Goal: Communication & Community: Answer question/provide support

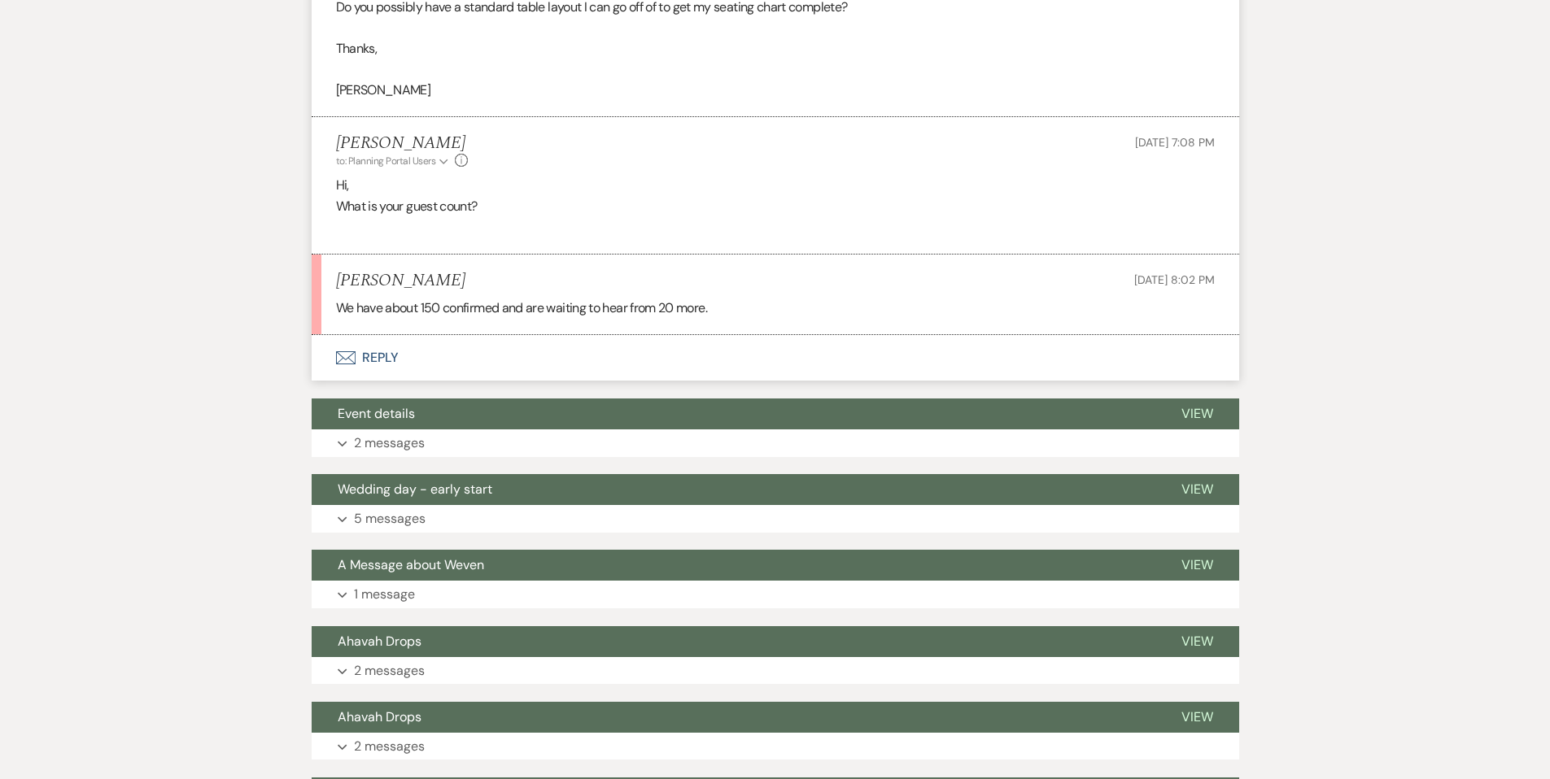
click at [373, 359] on button "Envelope Reply" at bounding box center [775, 358] width 927 height 46
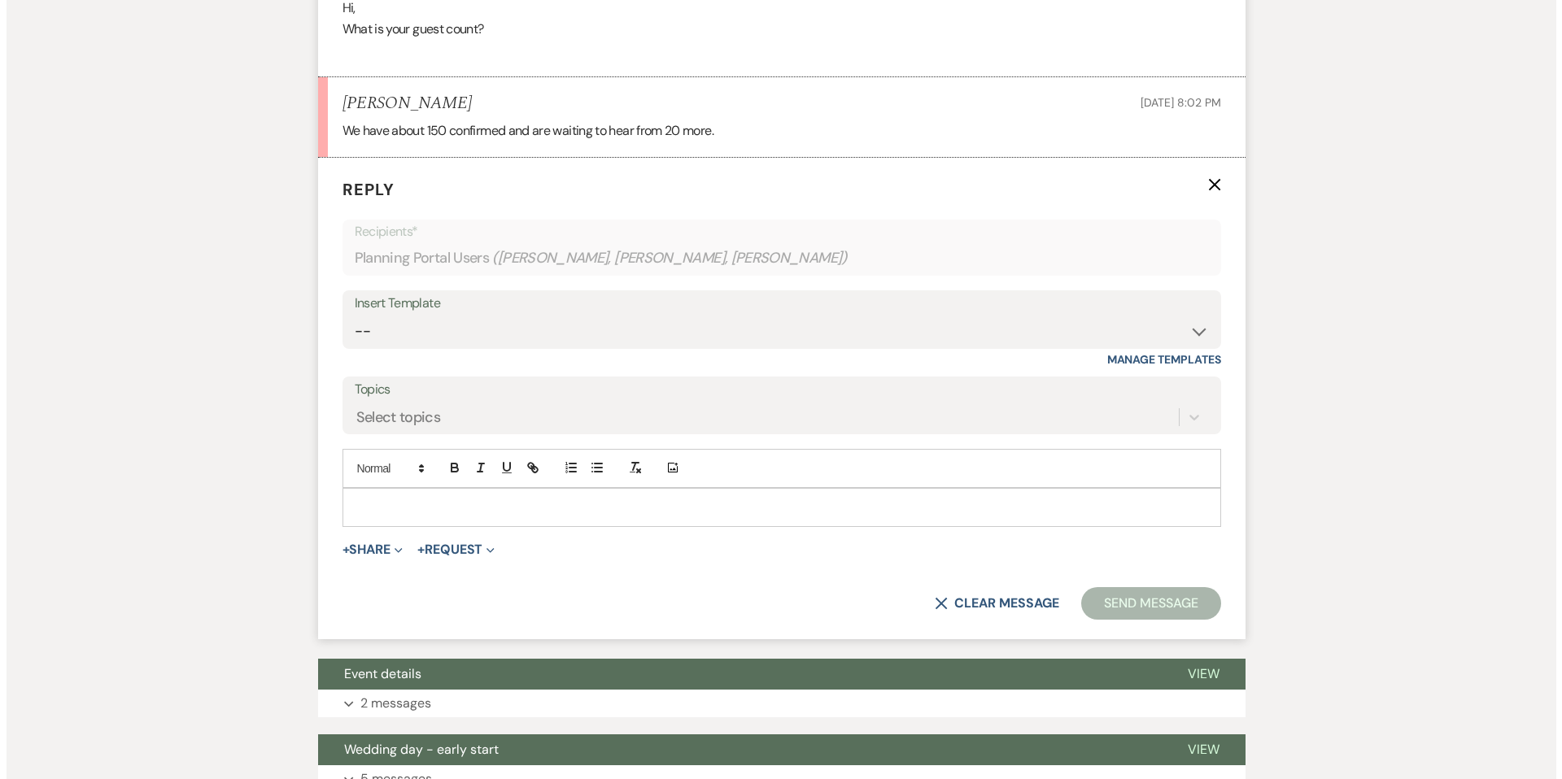
scroll to position [799, 0]
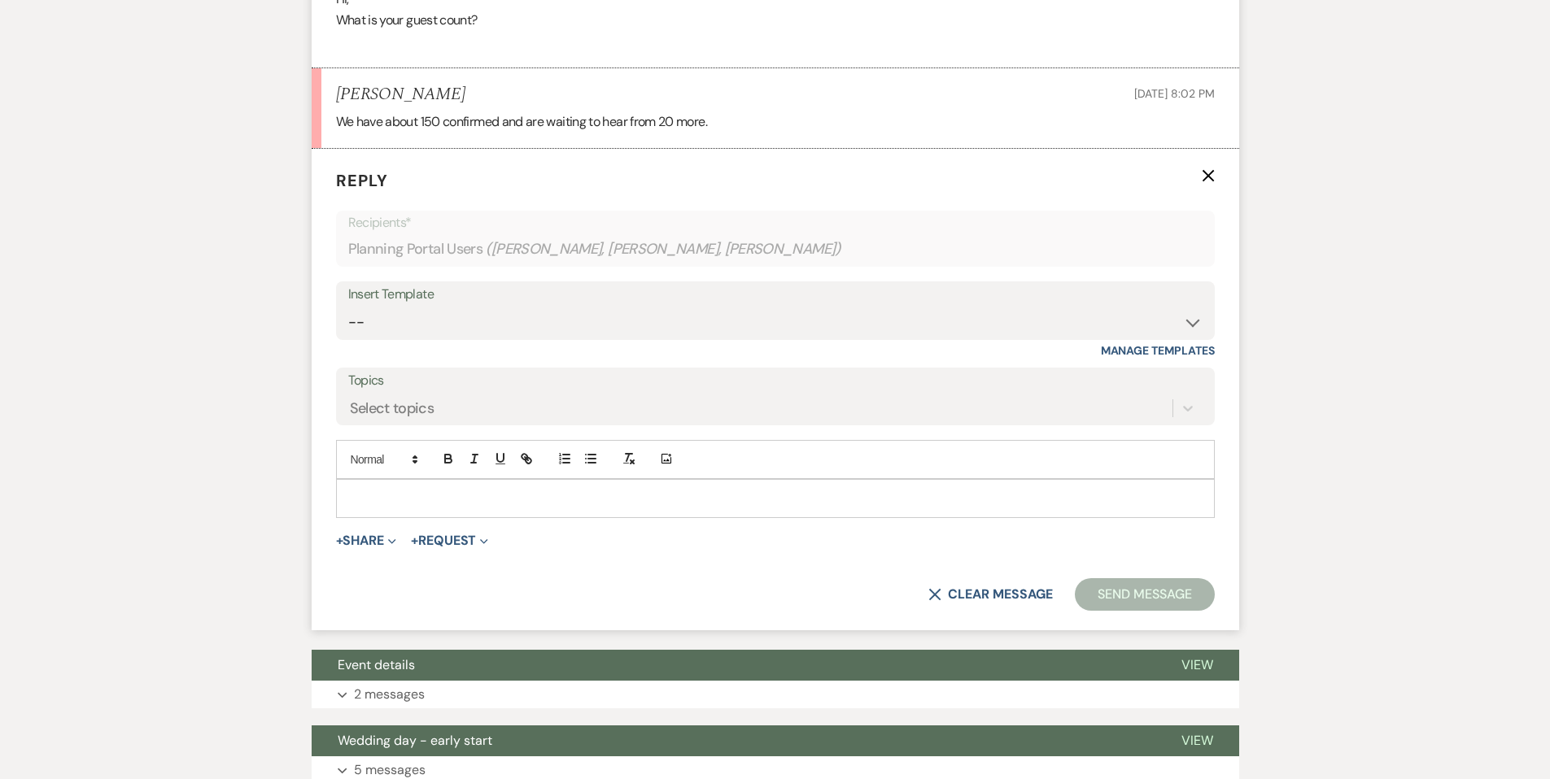
click at [367, 493] on p at bounding box center [775, 499] width 852 height 18
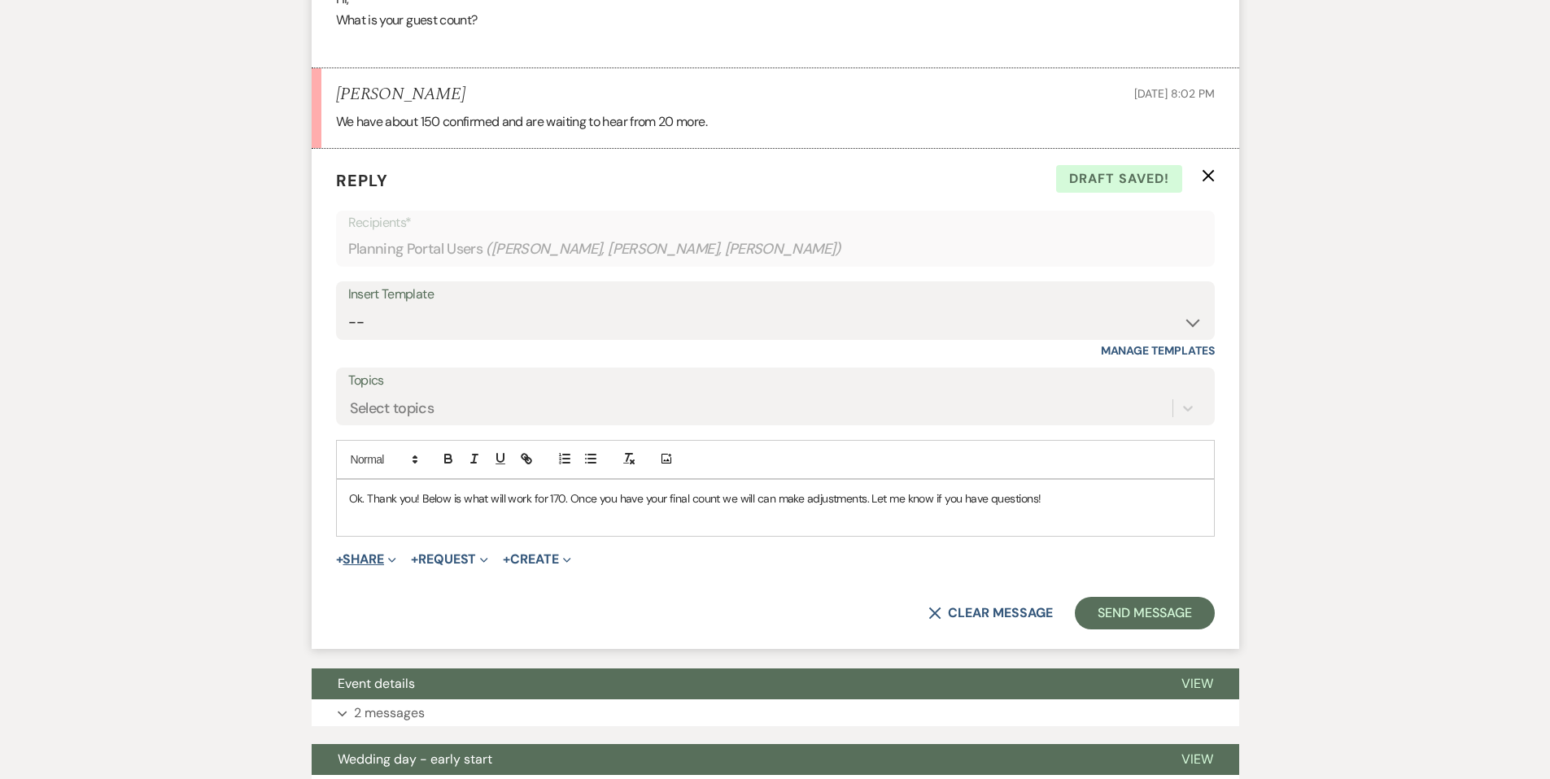
click at [359, 560] on button "+ Share Expand" at bounding box center [366, 559] width 61 height 13
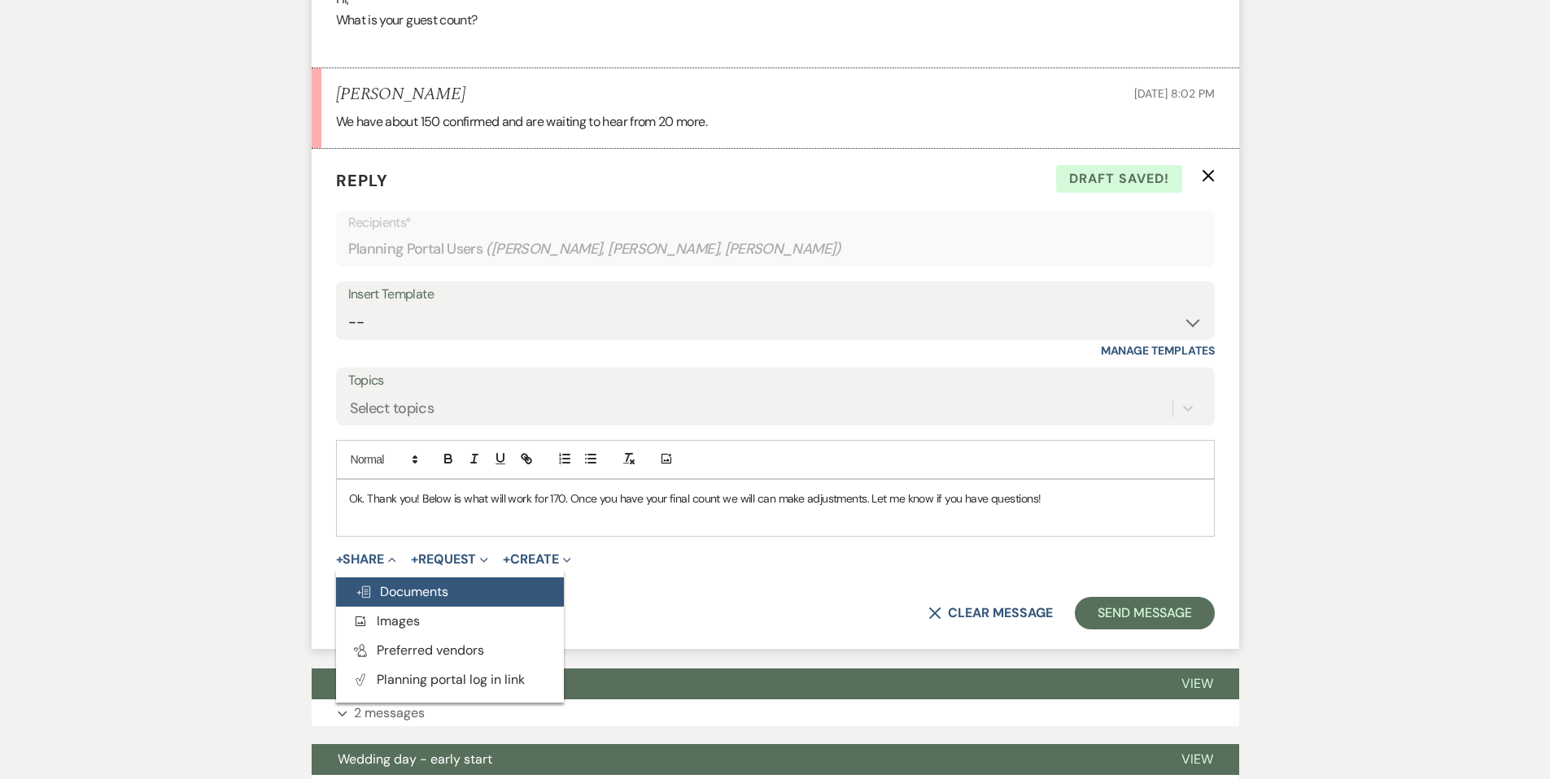
click at [377, 584] on span "Doc Upload Documents" at bounding box center [401, 591] width 93 height 17
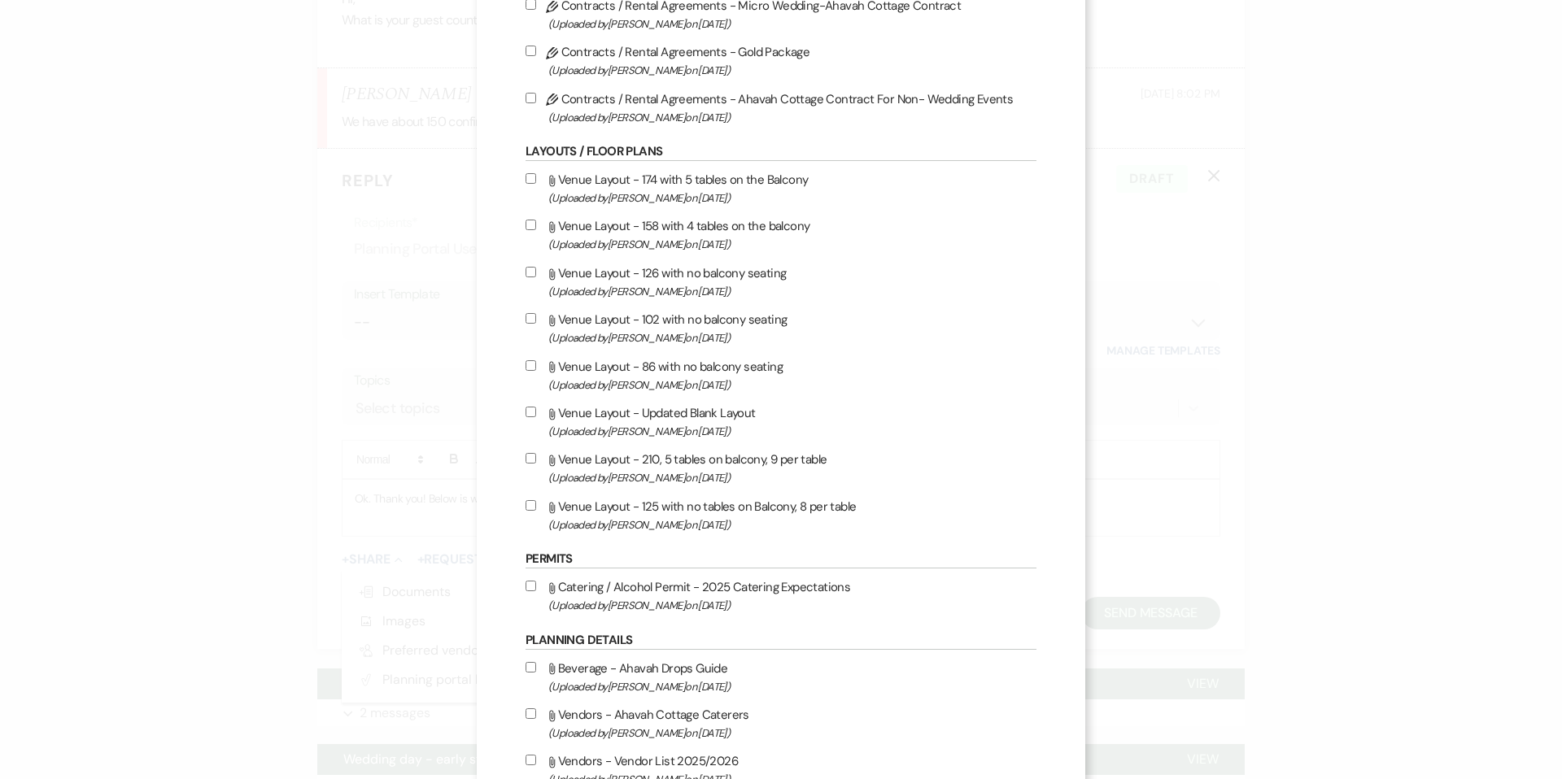
scroll to position [768, 0]
click at [529, 184] on input "Attach File Venue Layout - 174 with 5 tables on the Balcony (Uploaded by [PERSO…" at bounding box center [530, 179] width 11 height 11
checkbox input "true"
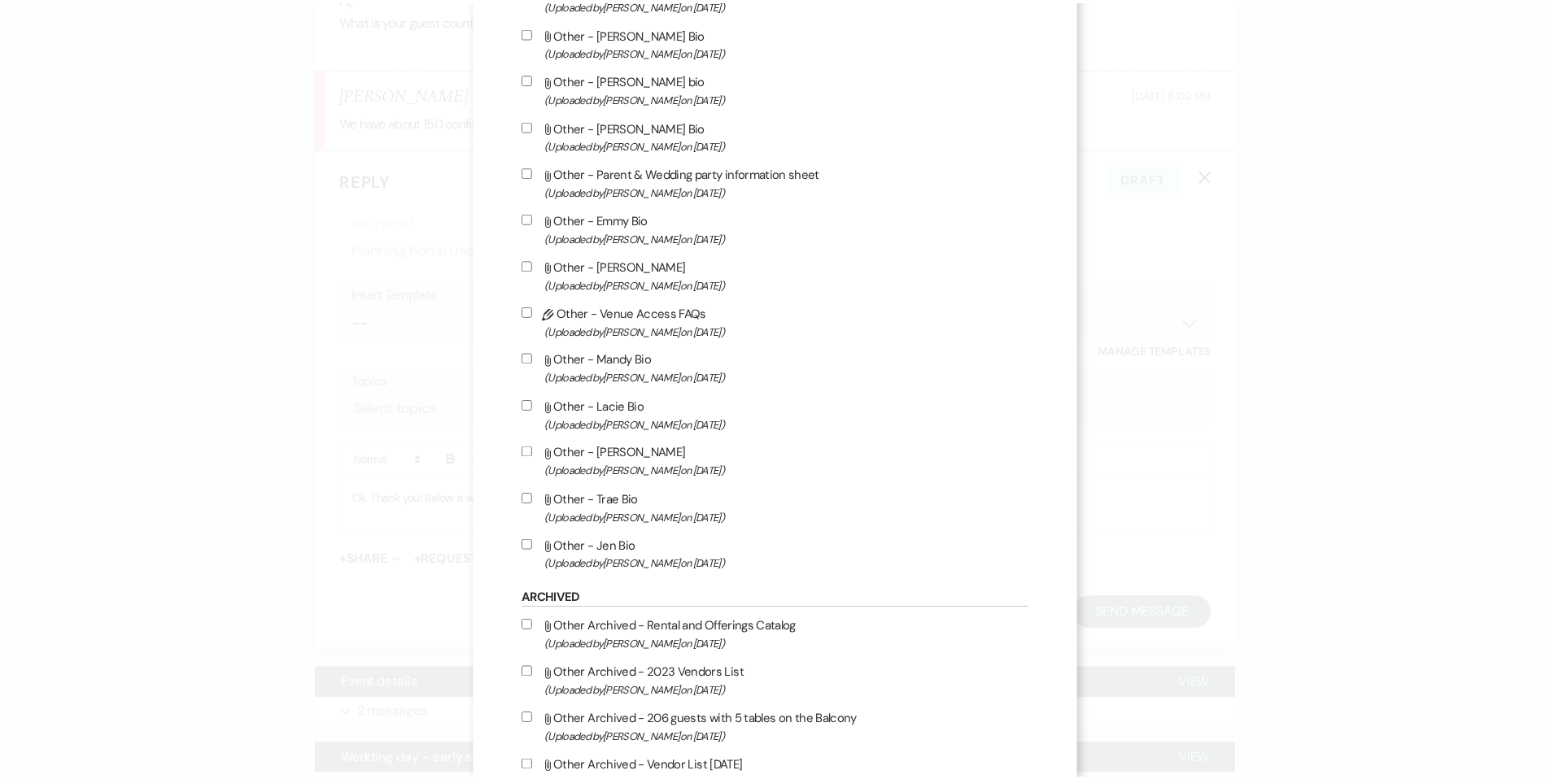
scroll to position [3002, 0]
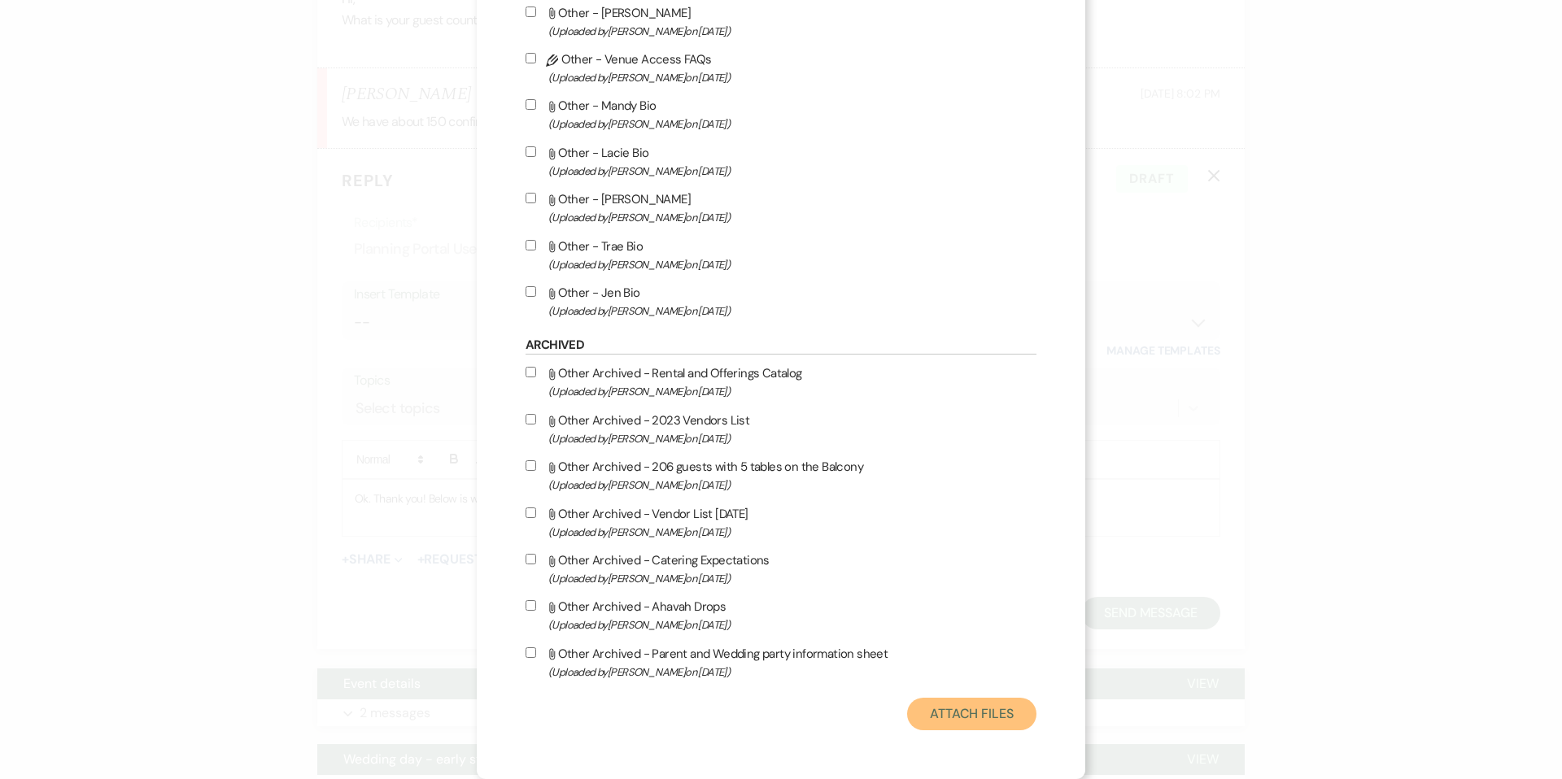
click at [927, 714] on button "Attach Files" at bounding box center [971, 714] width 129 height 33
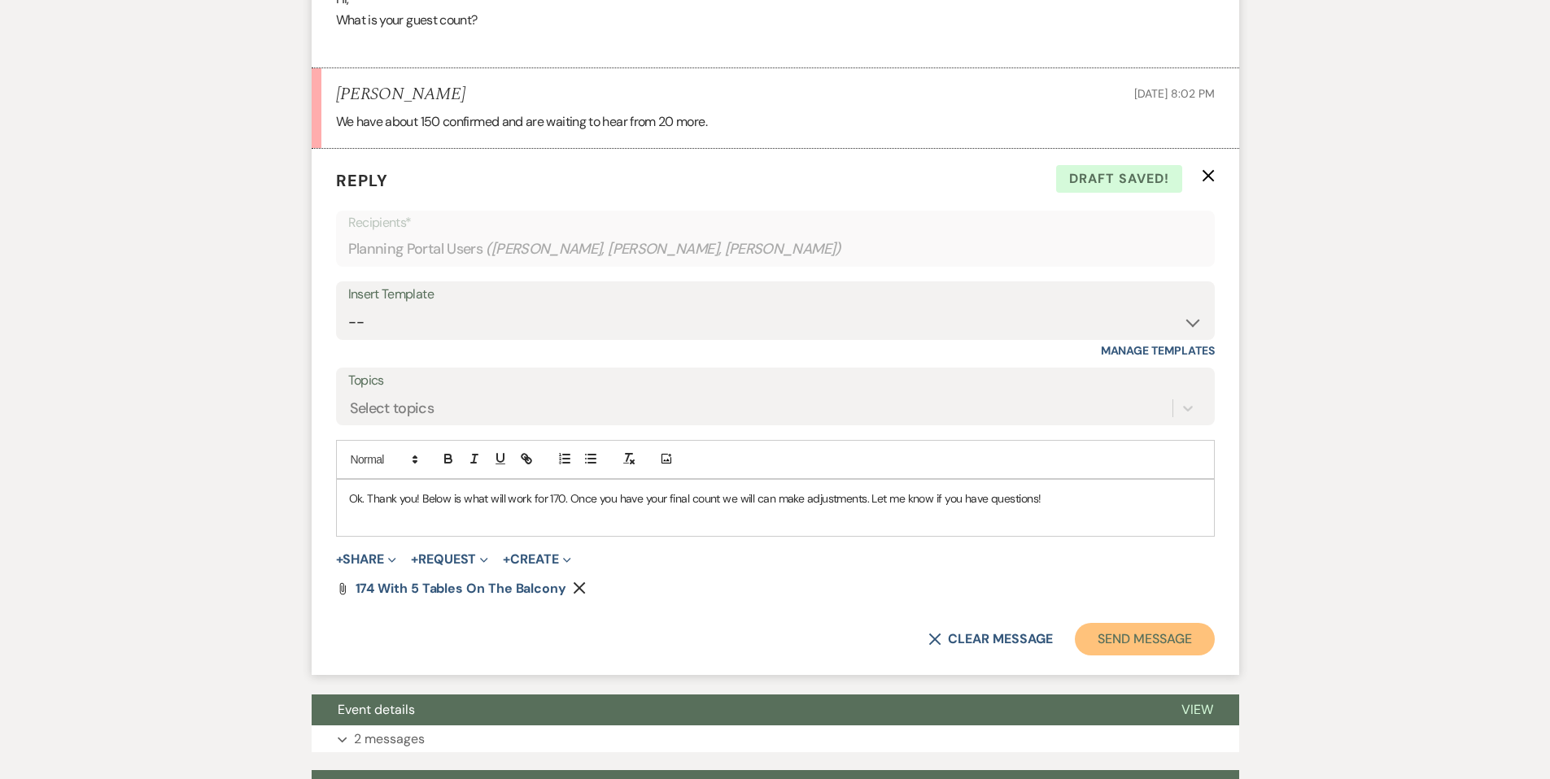
click at [1092, 631] on button "Send Message" at bounding box center [1144, 639] width 139 height 33
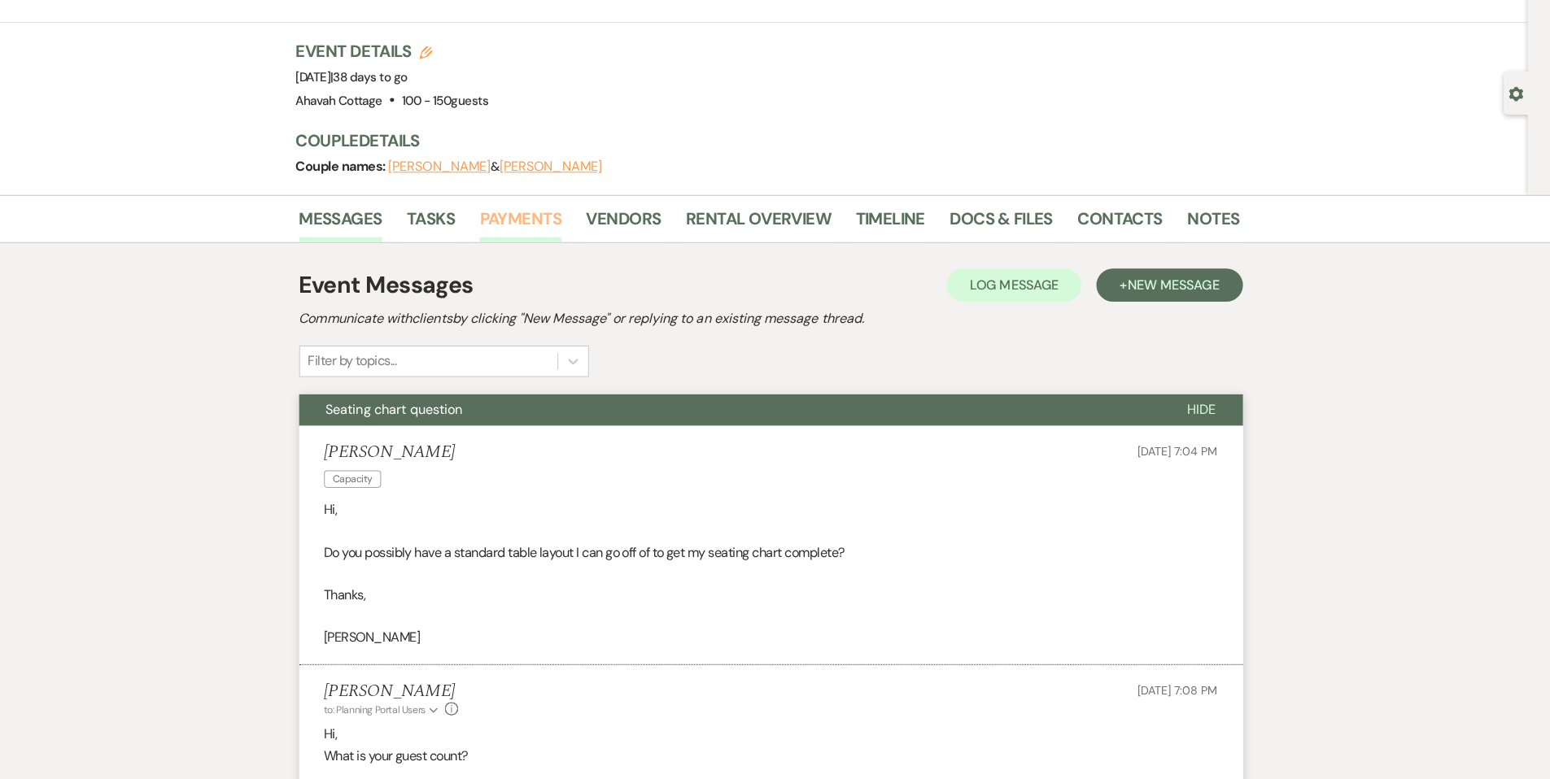
scroll to position [72, 0]
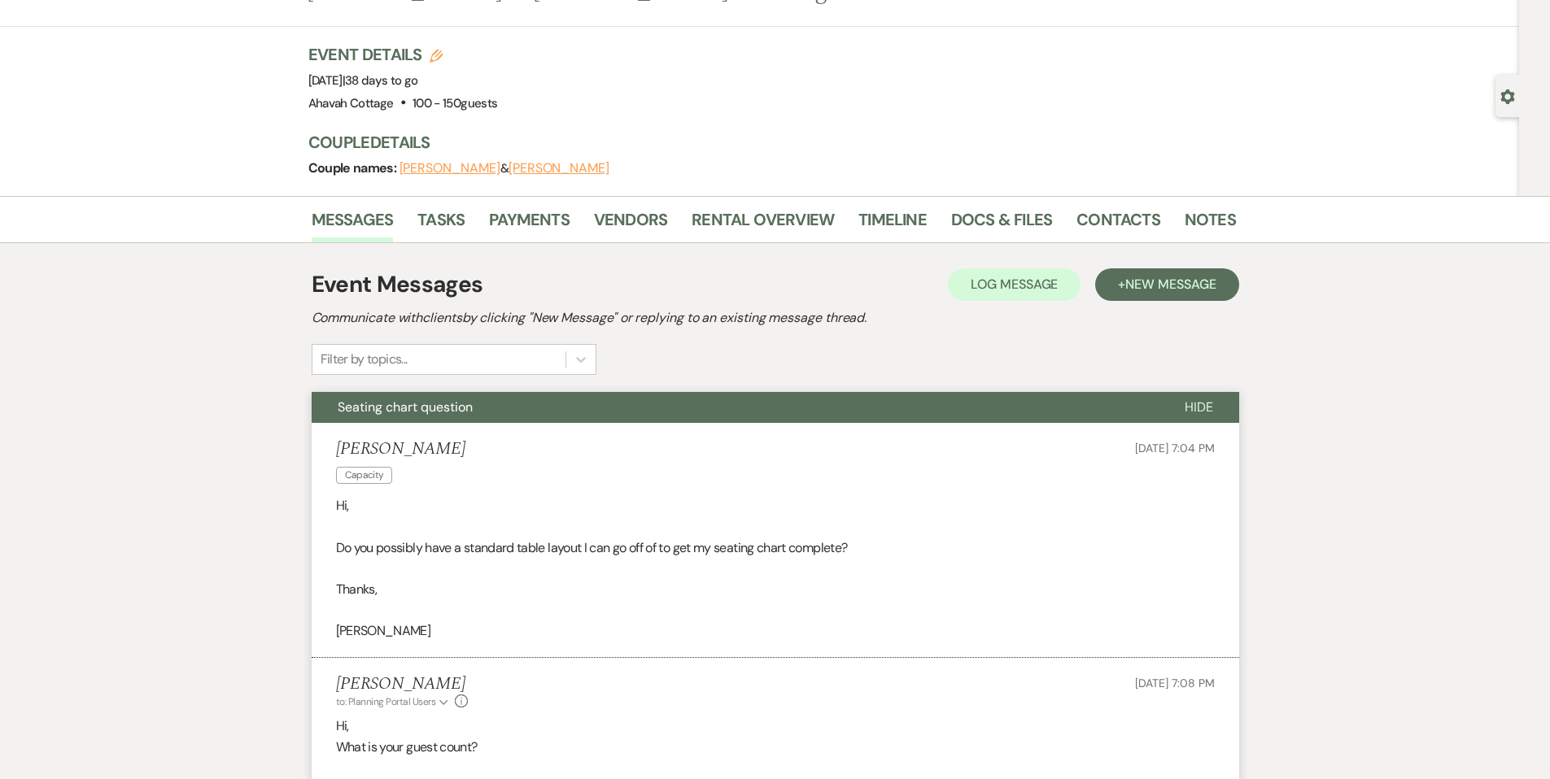
click at [395, 403] on span "Seating chart question" at bounding box center [405, 407] width 135 height 17
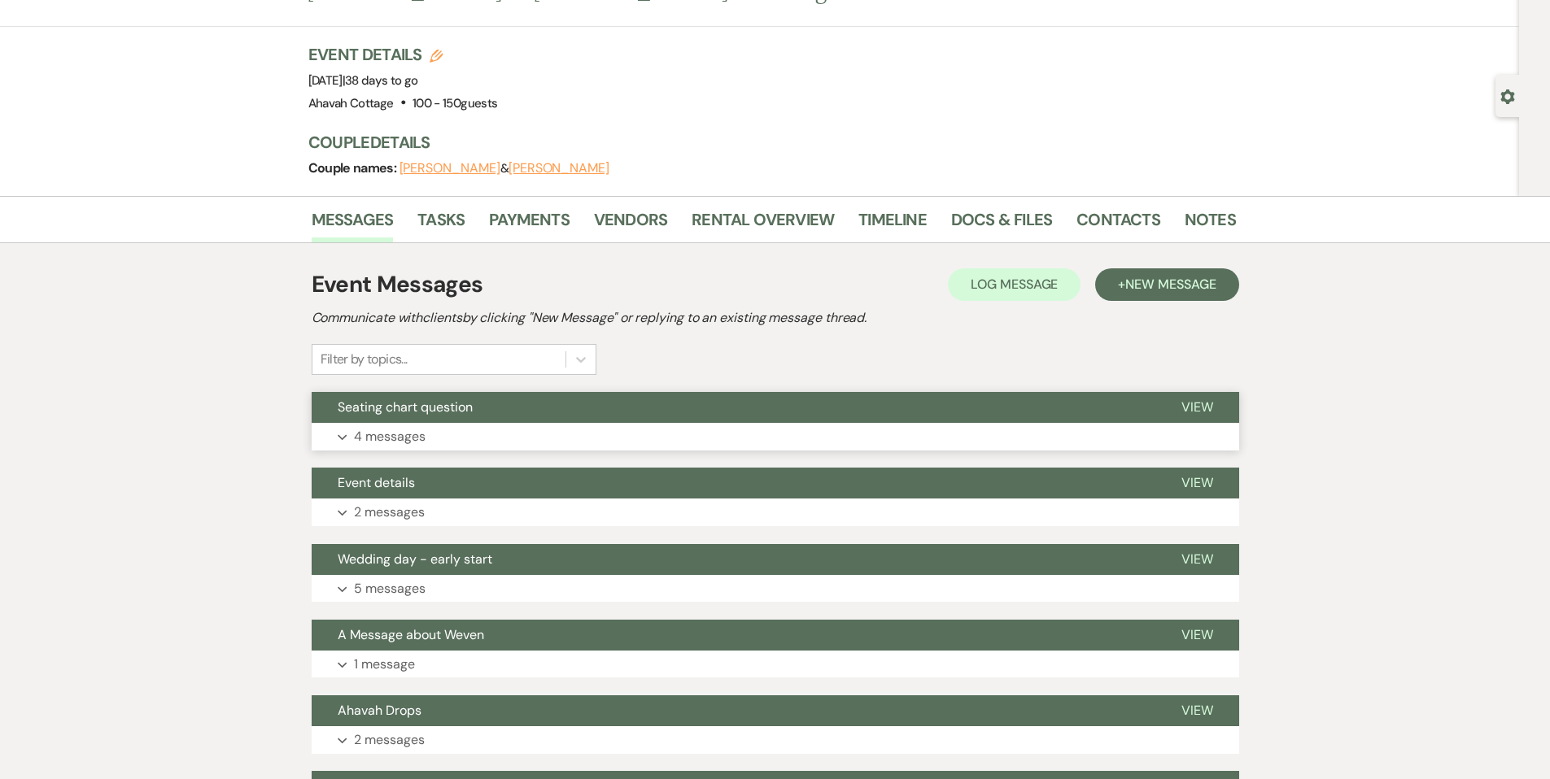
scroll to position [0, 0]
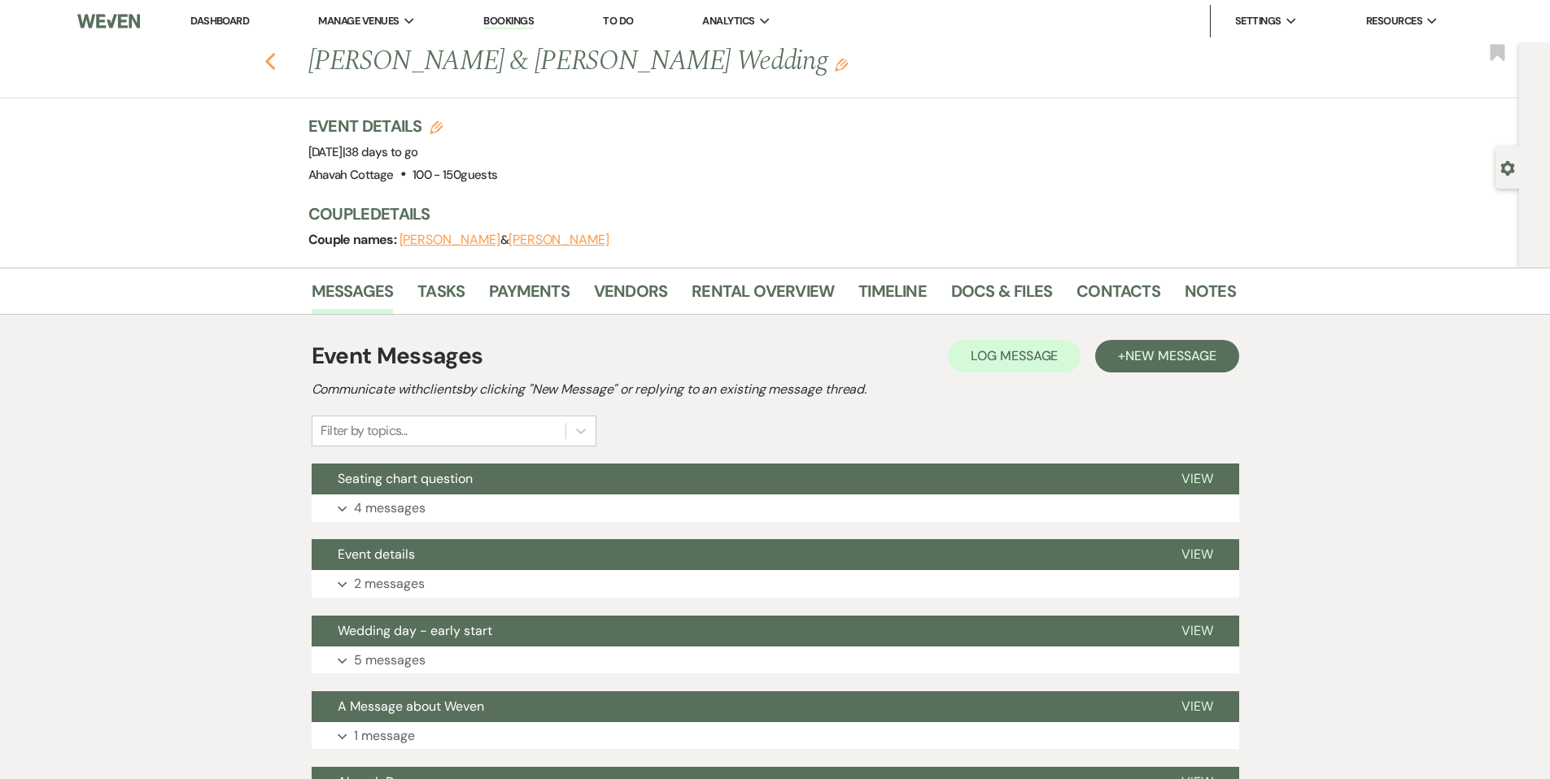
click at [275, 58] on use "button" at bounding box center [269, 62] width 11 height 18
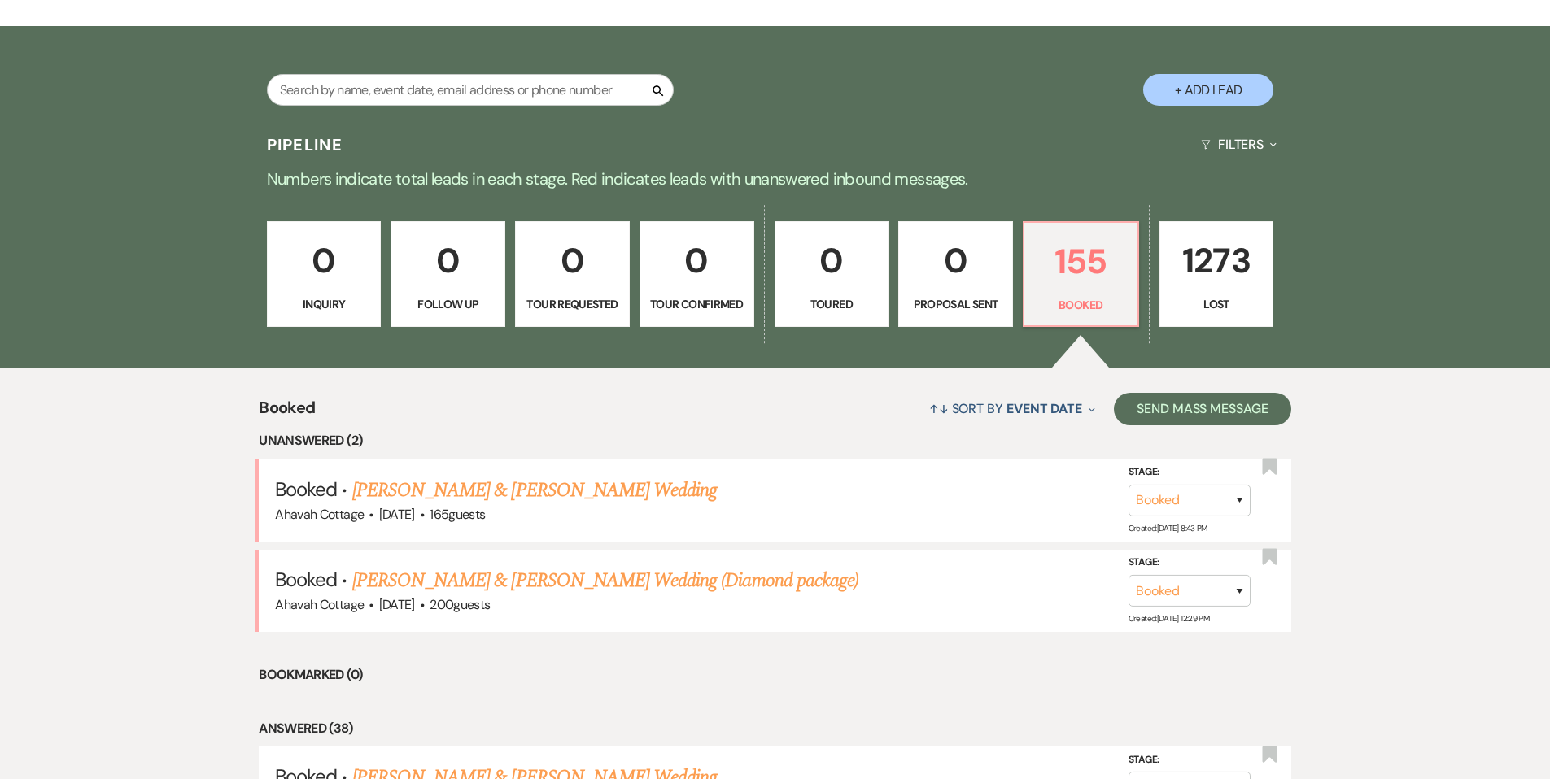
scroll to position [296, 0]
click at [535, 486] on link "[PERSON_NAME] & [PERSON_NAME] Wedding" at bounding box center [534, 491] width 364 height 29
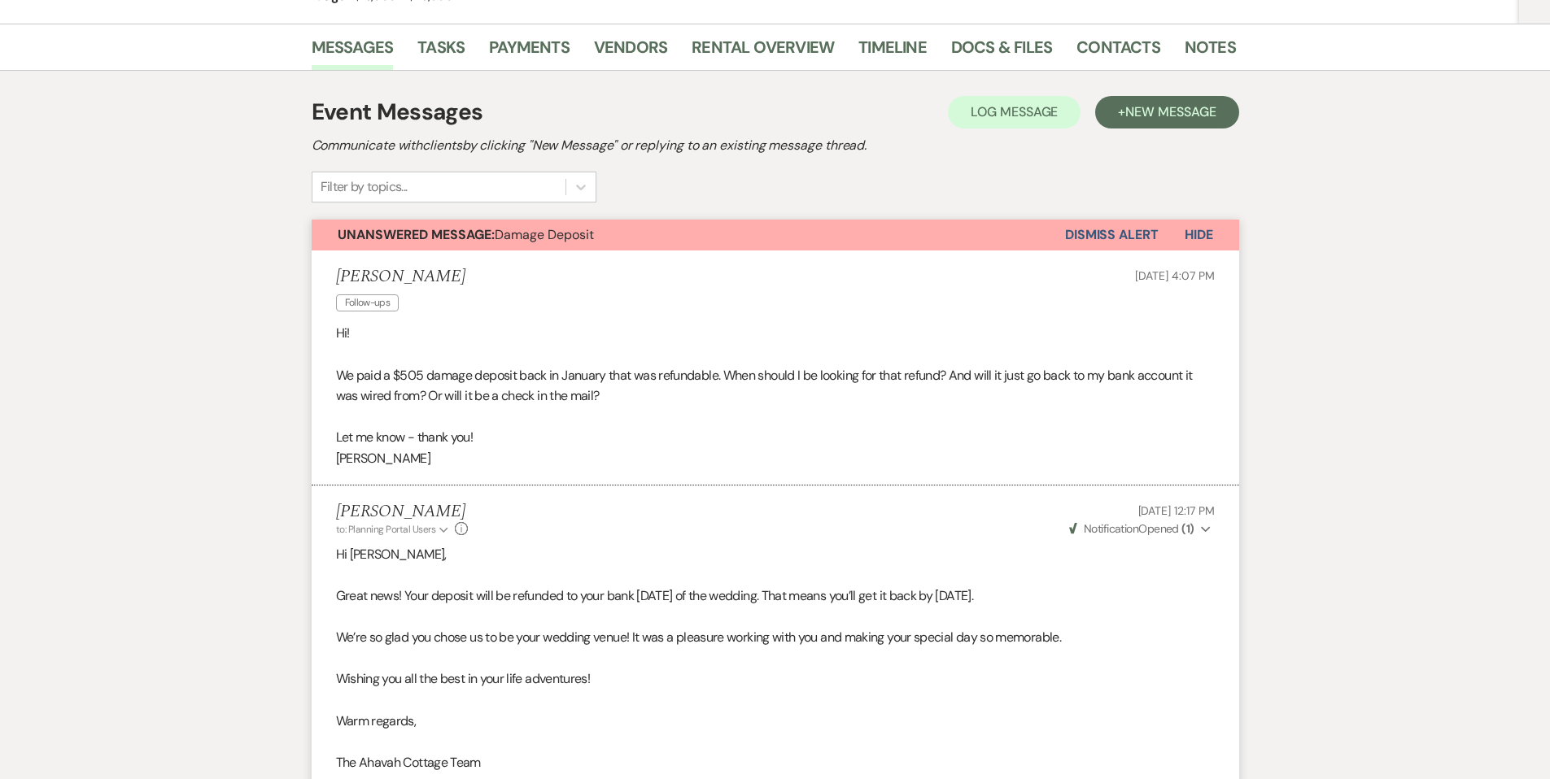
scroll to position [282, 0]
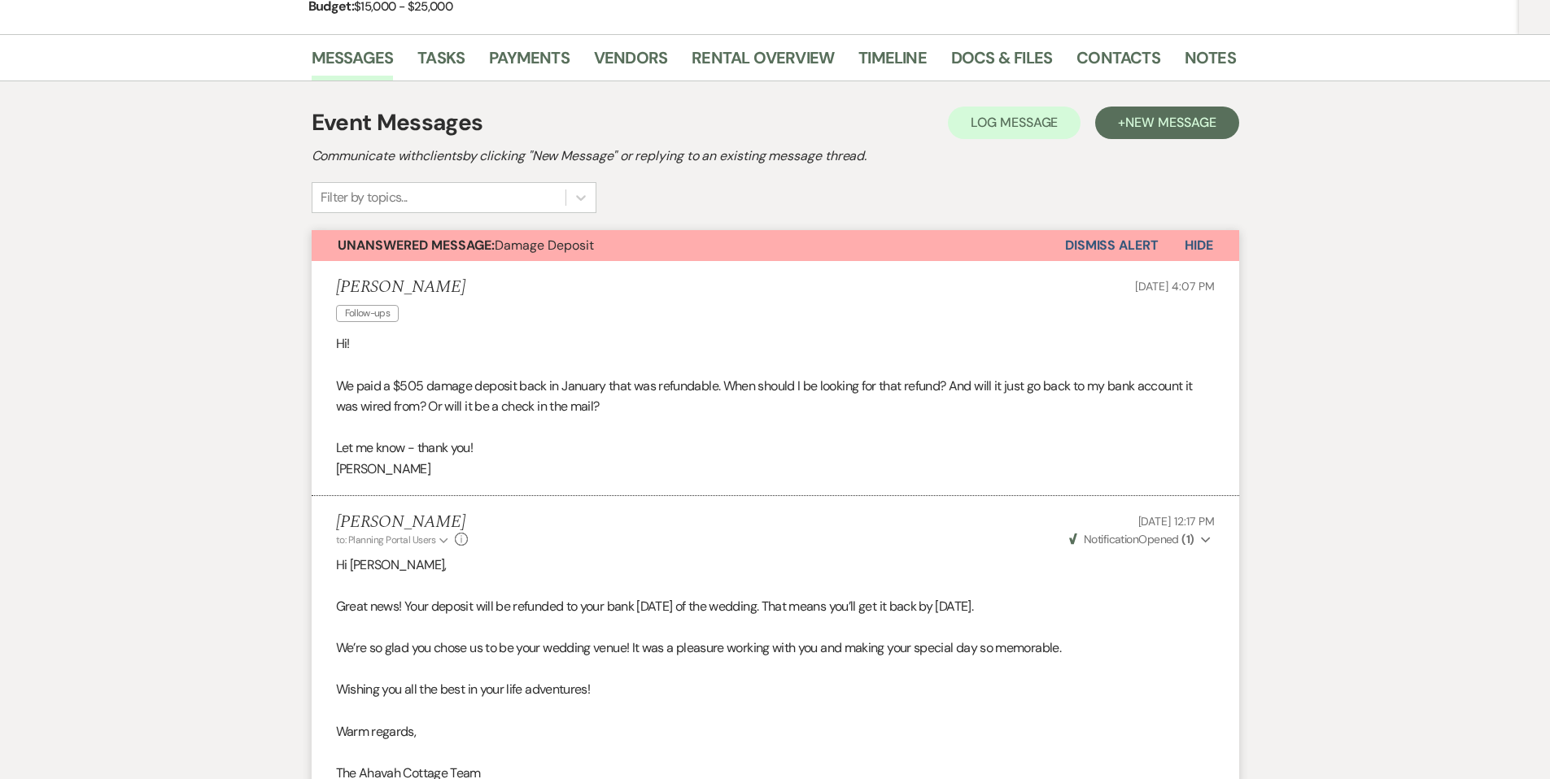
click at [1098, 247] on button "Dismiss Alert" at bounding box center [1112, 245] width 94 height 31
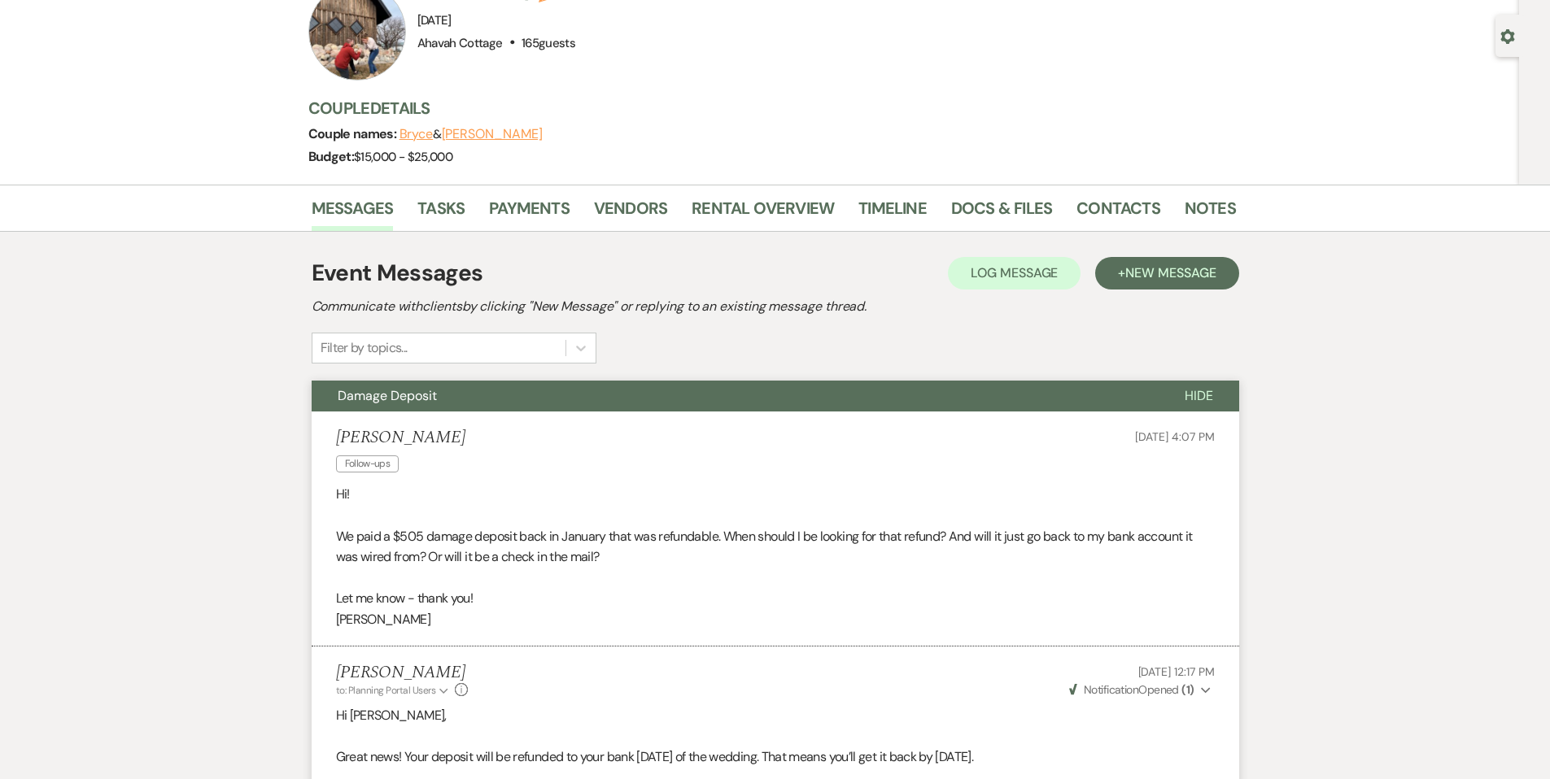
scroll to position [0, 0]
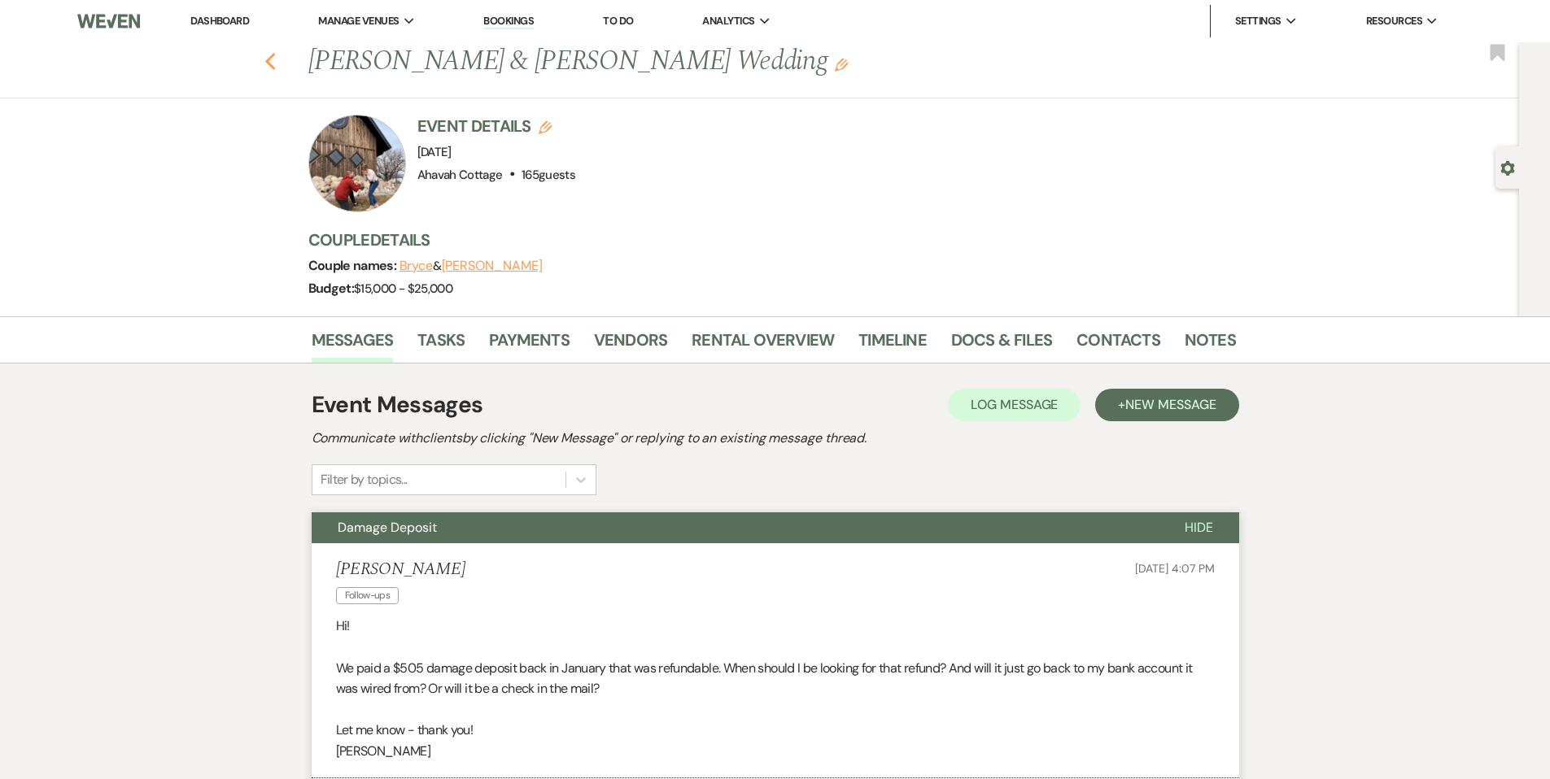
click at [276, 60] on icon "Previous" at bounding box center [270, 62] width 12 height 20
